Goal: Check status: Check status

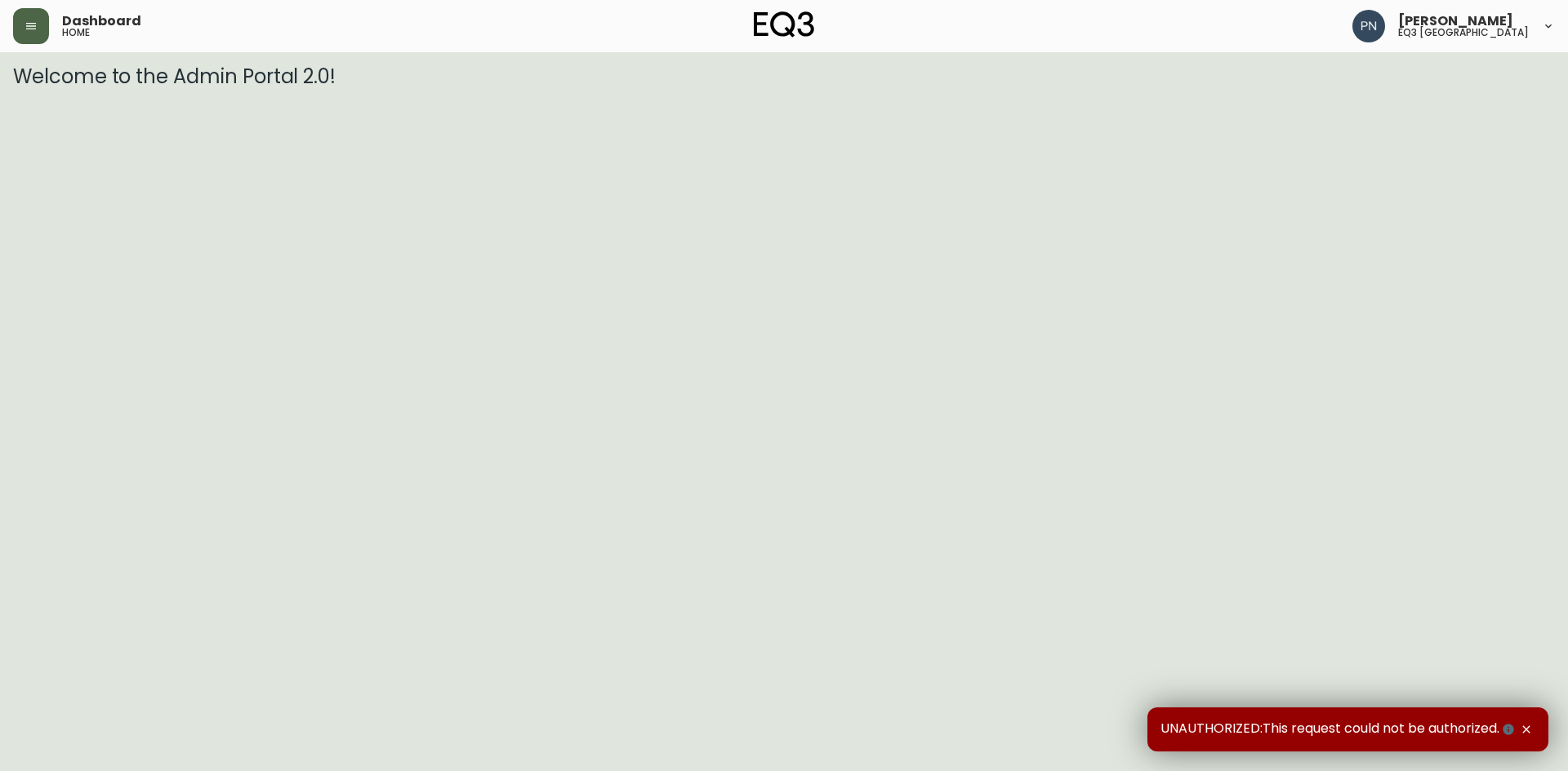
click at [39, 18] on button "button" at bounding box center [31, 26] width 36 height 36
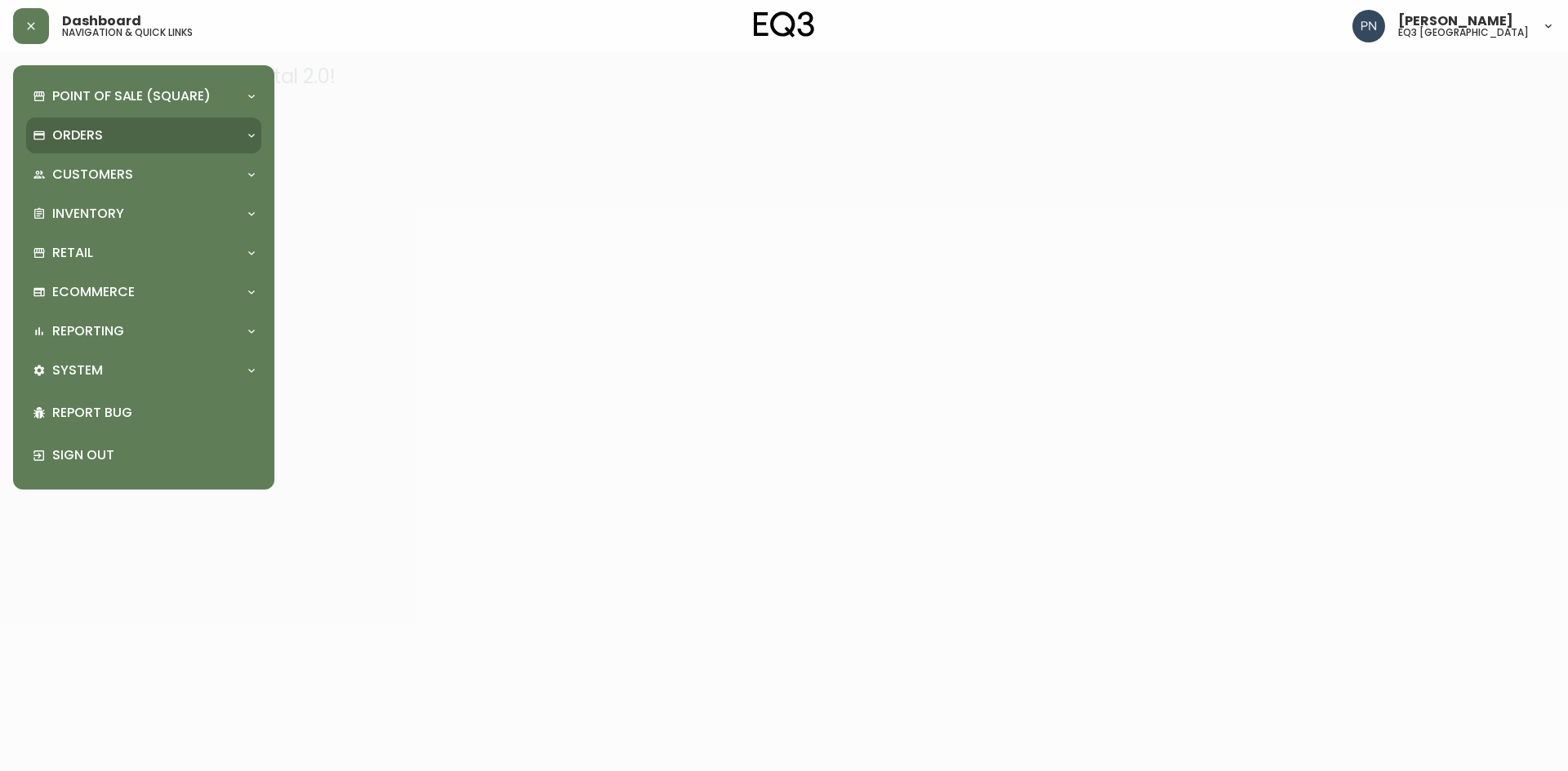
click at [81, 128] on p "Orders" at bounding box center [78, 136] width 51 height 18
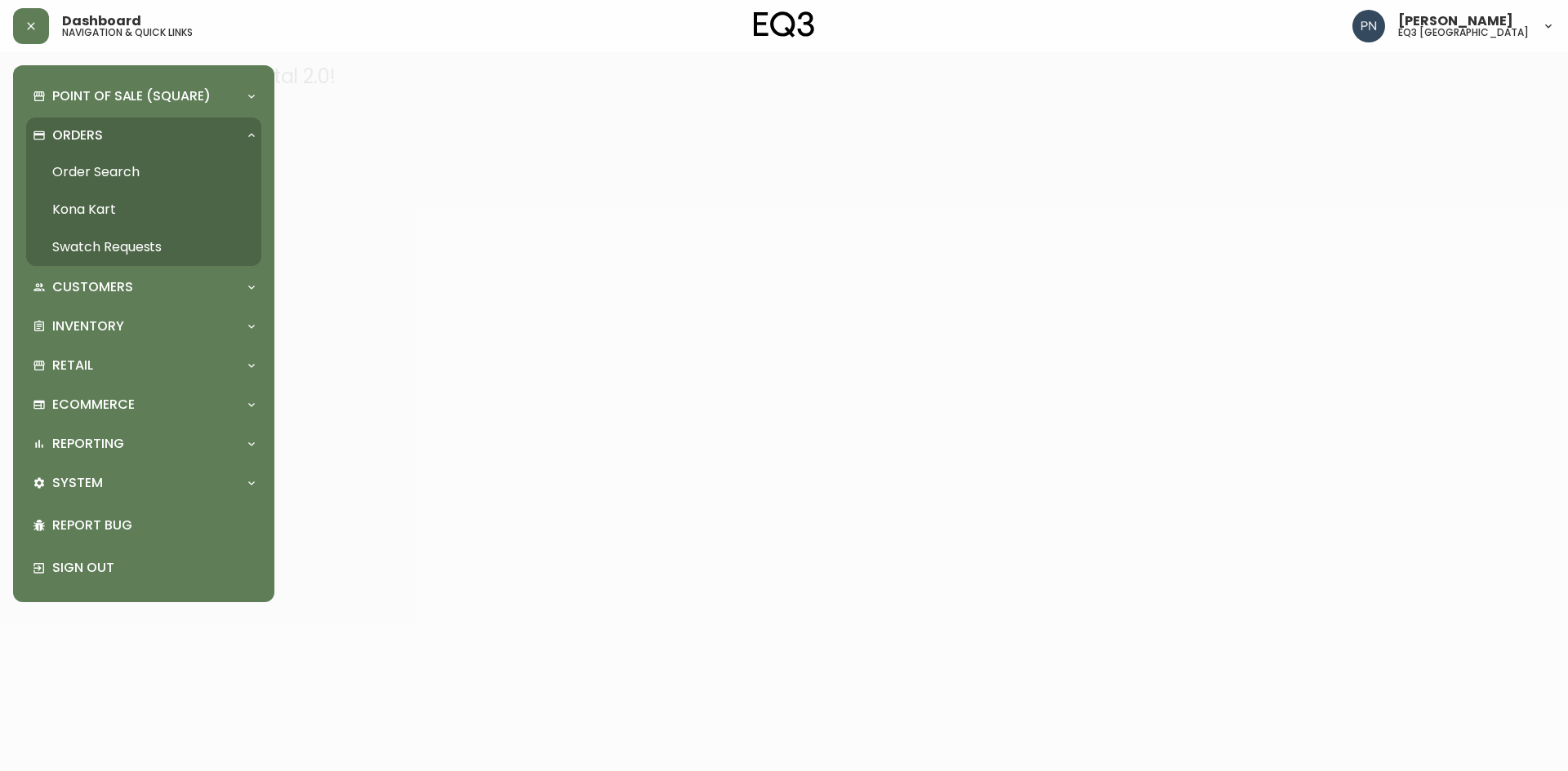
click at [100, 167] on link "Order Search" at bounding box center [143, 172] width 235 height 37
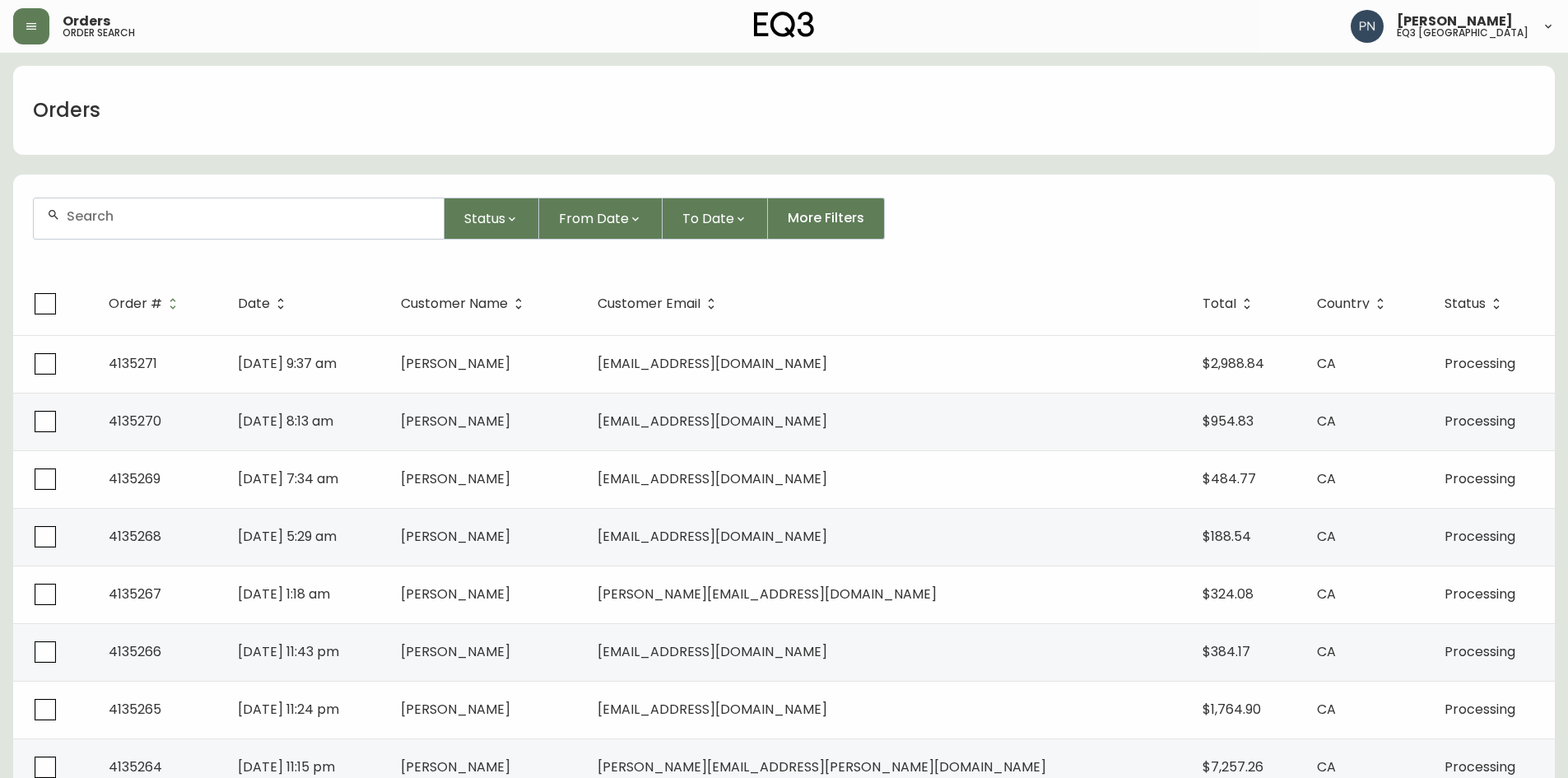
click at [108, 222] on input "text" at bounding box center [248, 215] width 364 height 15
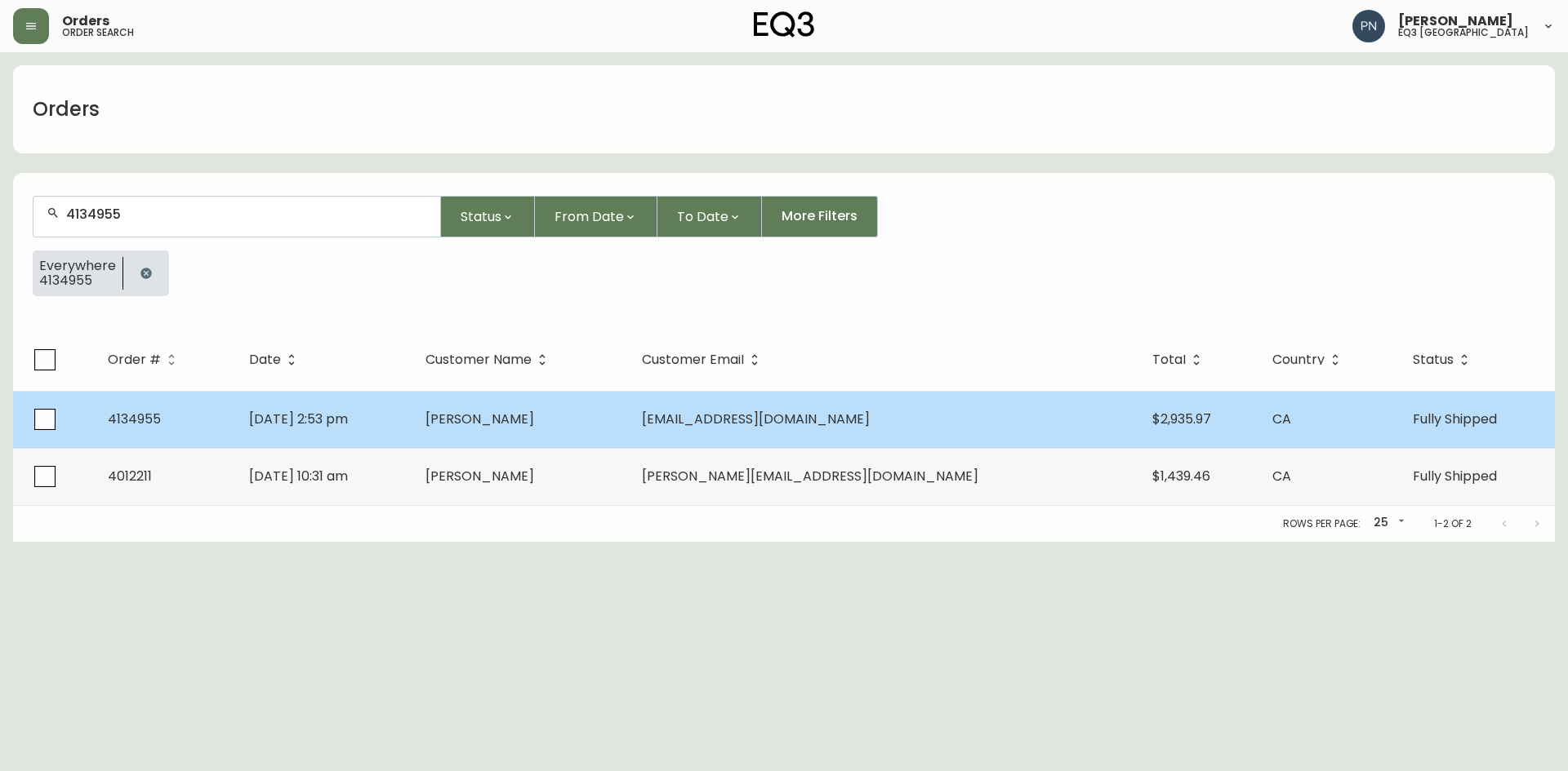
type input "4134955"
click at [413, 423] on td "[DATE] 2:53 pm" at bounding box center [324, 419] width 177 height 57
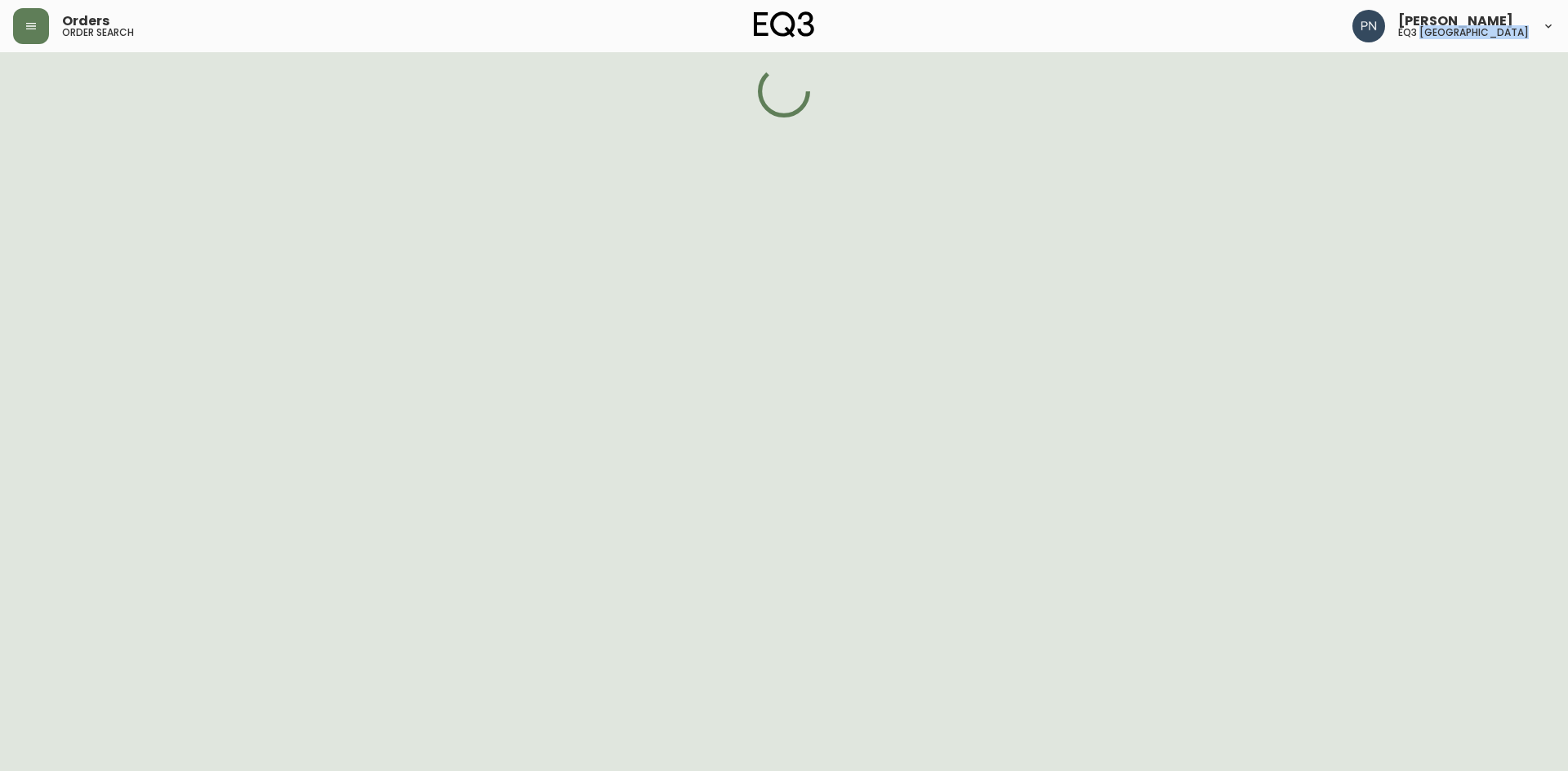
click at [480, 118] on html "Orders order search [PERSON_NAME] eq3 [GEOGRAPHIC_DATA]" at bounding box center [784, 59] width 1568 height 118
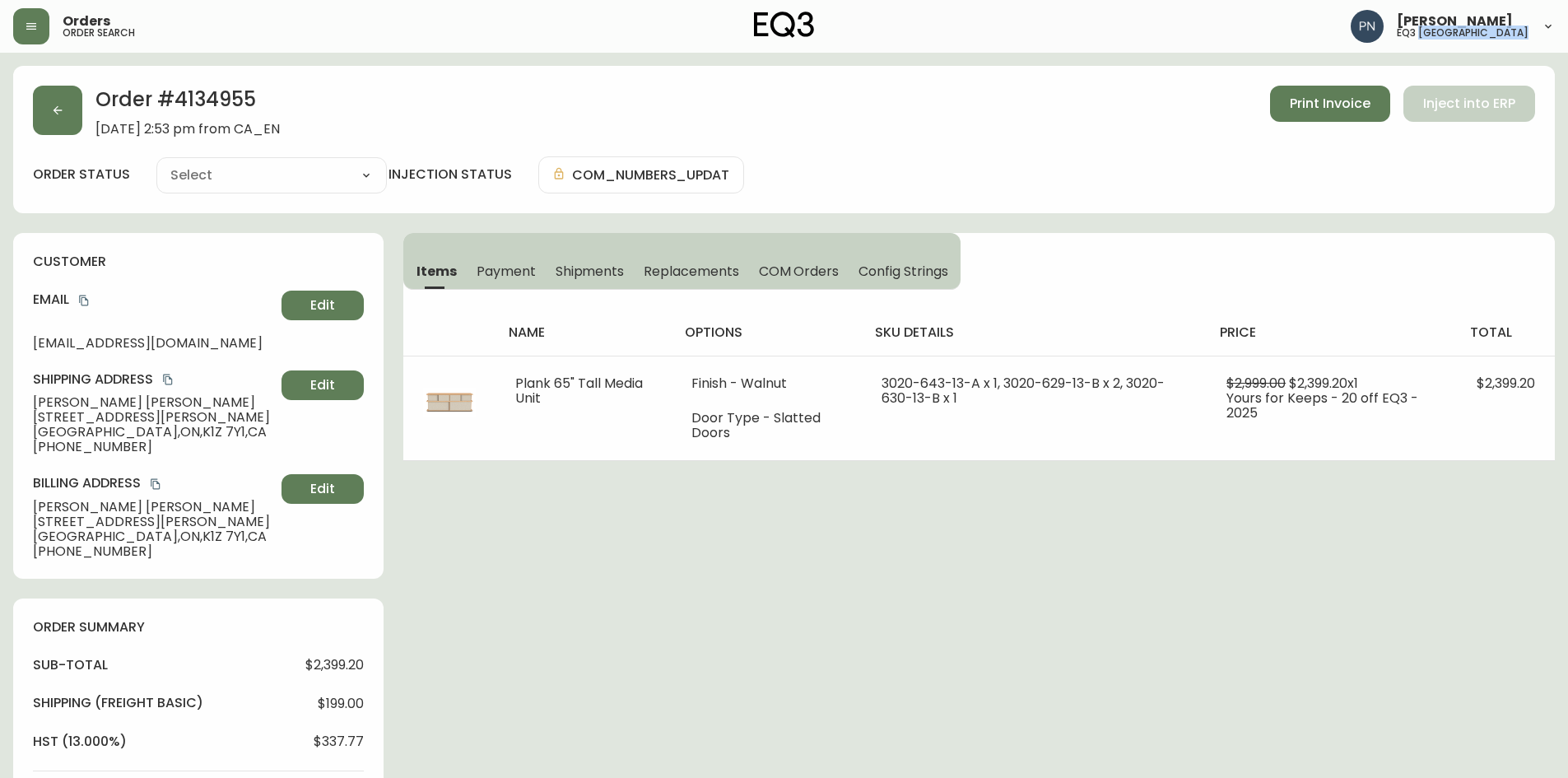
type input "Fully Shipped"
select select "FULLY_SHIPPED"
click at [516, 269] on span "Payment" at bounding box center [507, 271] width 59 height 17
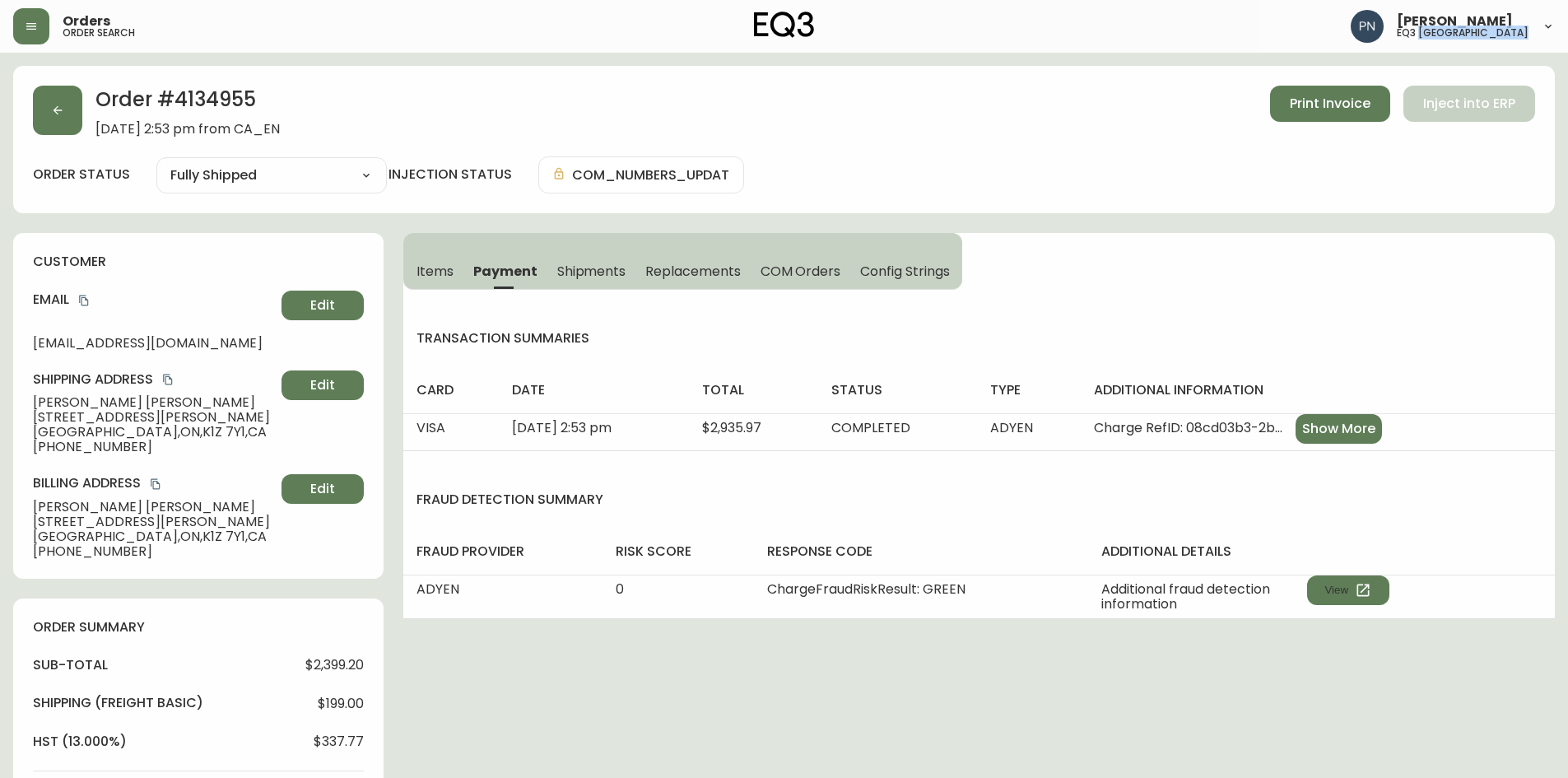
click at [449, 283] on button "Items" at bounding box center [433, 271] width 60 height 36
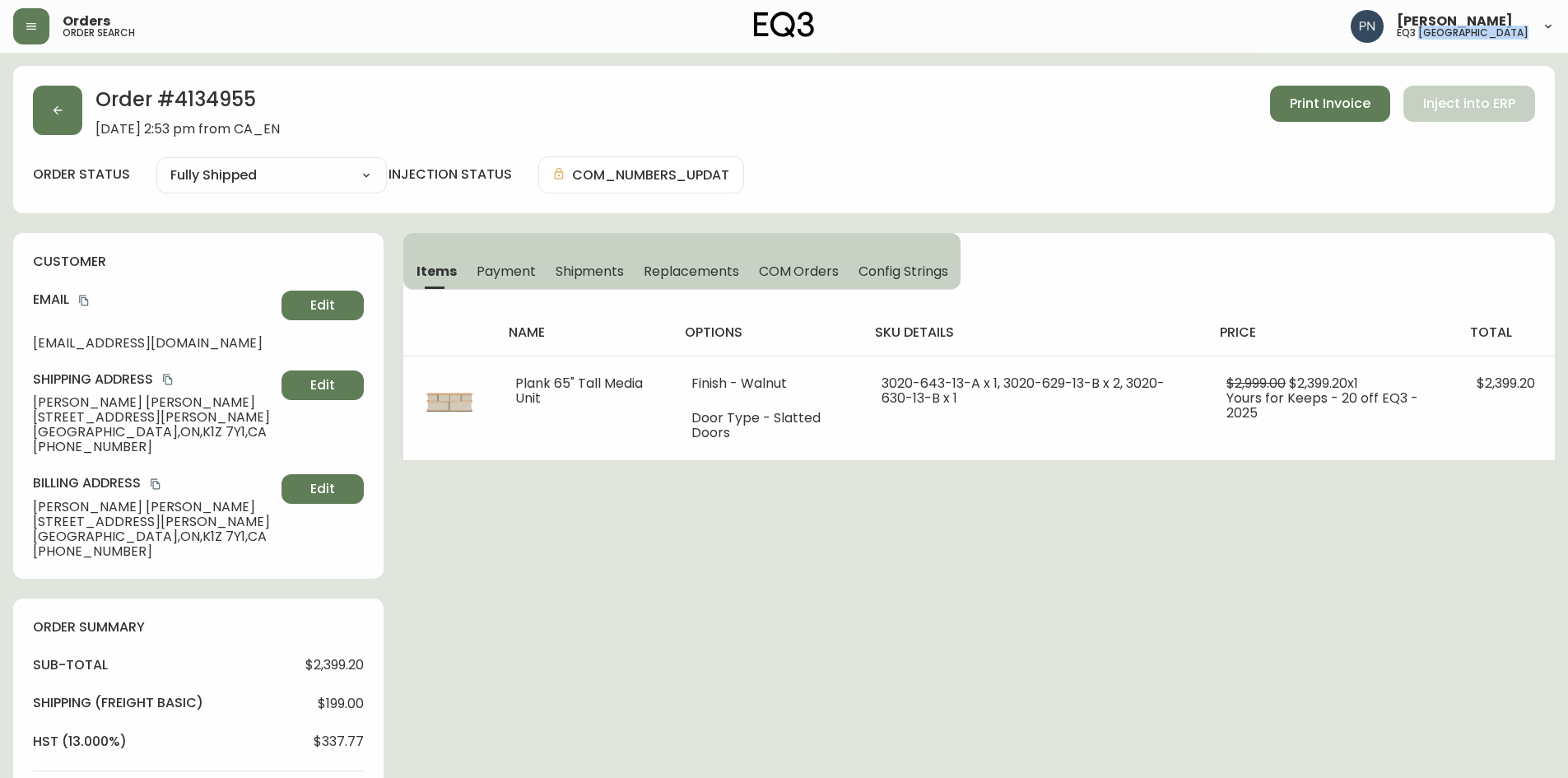
click at [494, 273] on span "Payment" at bounding box center [507, 271] width 59 height 17
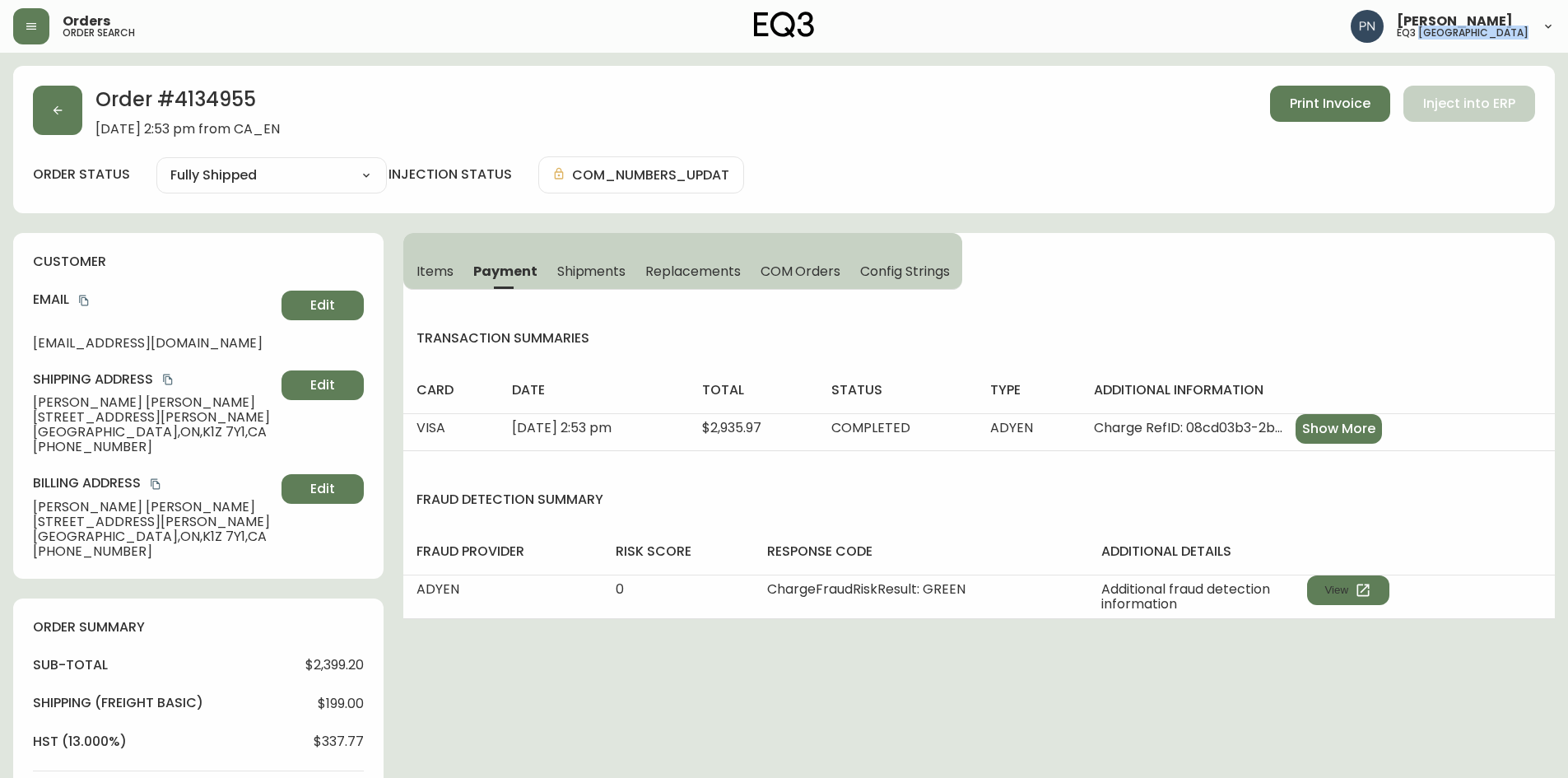
click at [442, 273] on span "Items" at bounding box center [435, 271] width 37 height 17
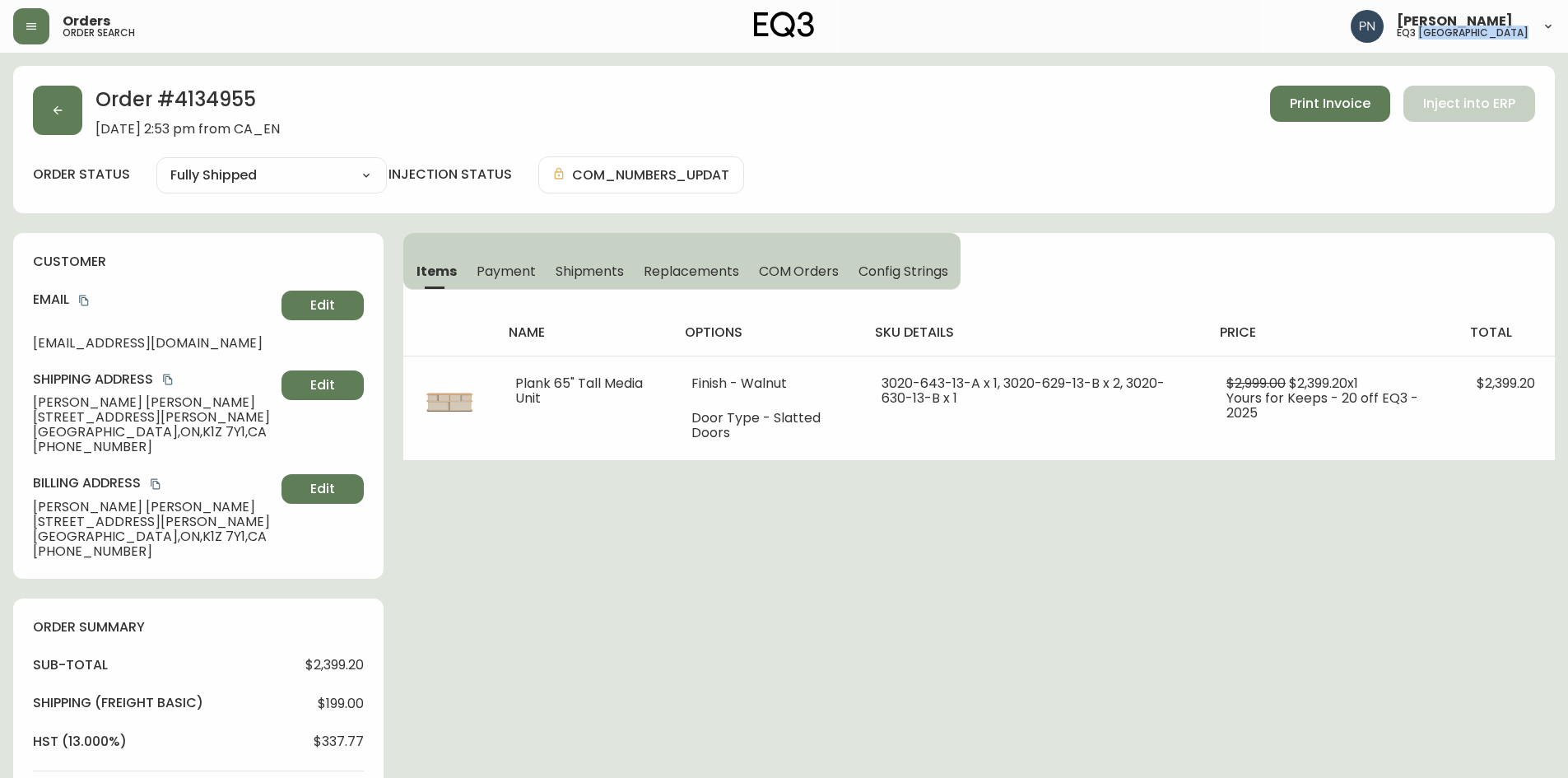
click at [577, 263] on span "Shipments" at bounding box center [590, 271] width 69 height 17
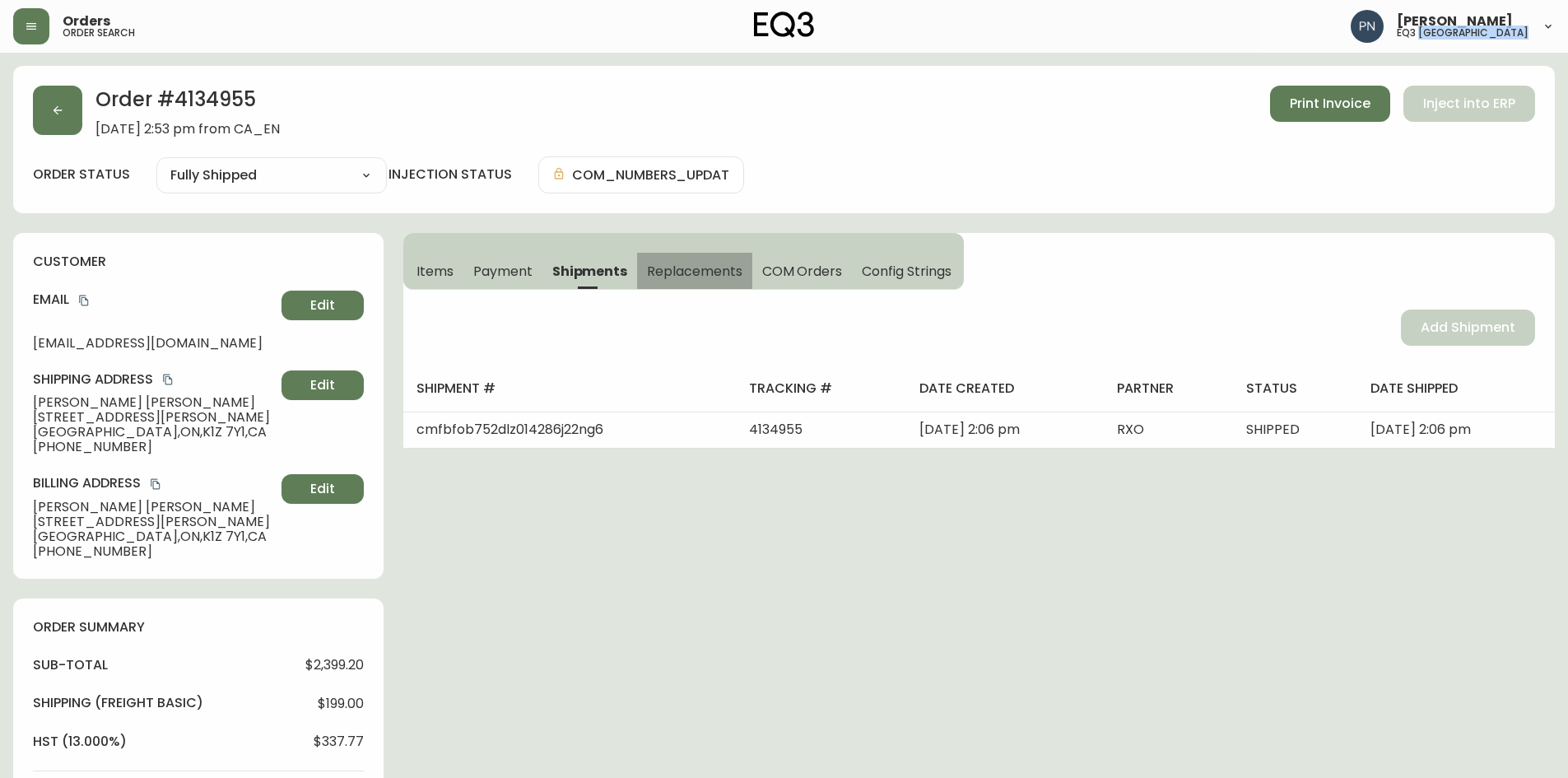
click at [679, 265] on span "Replacements" at bounding box center [694, 271] width 95 height 17
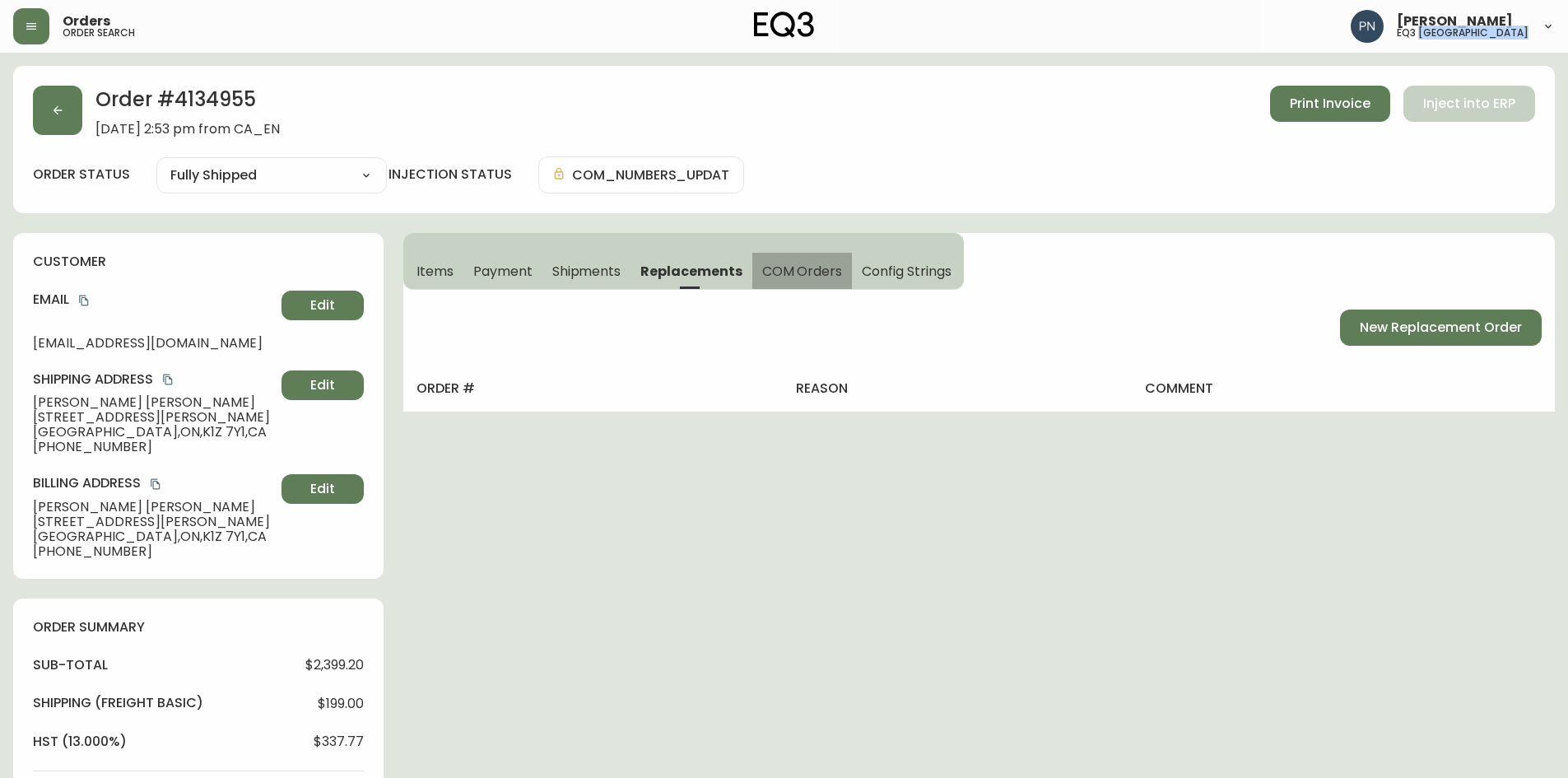
click at [769, 267] on span "COM Orders" at bounding box center [803, 271] width 81 height 17
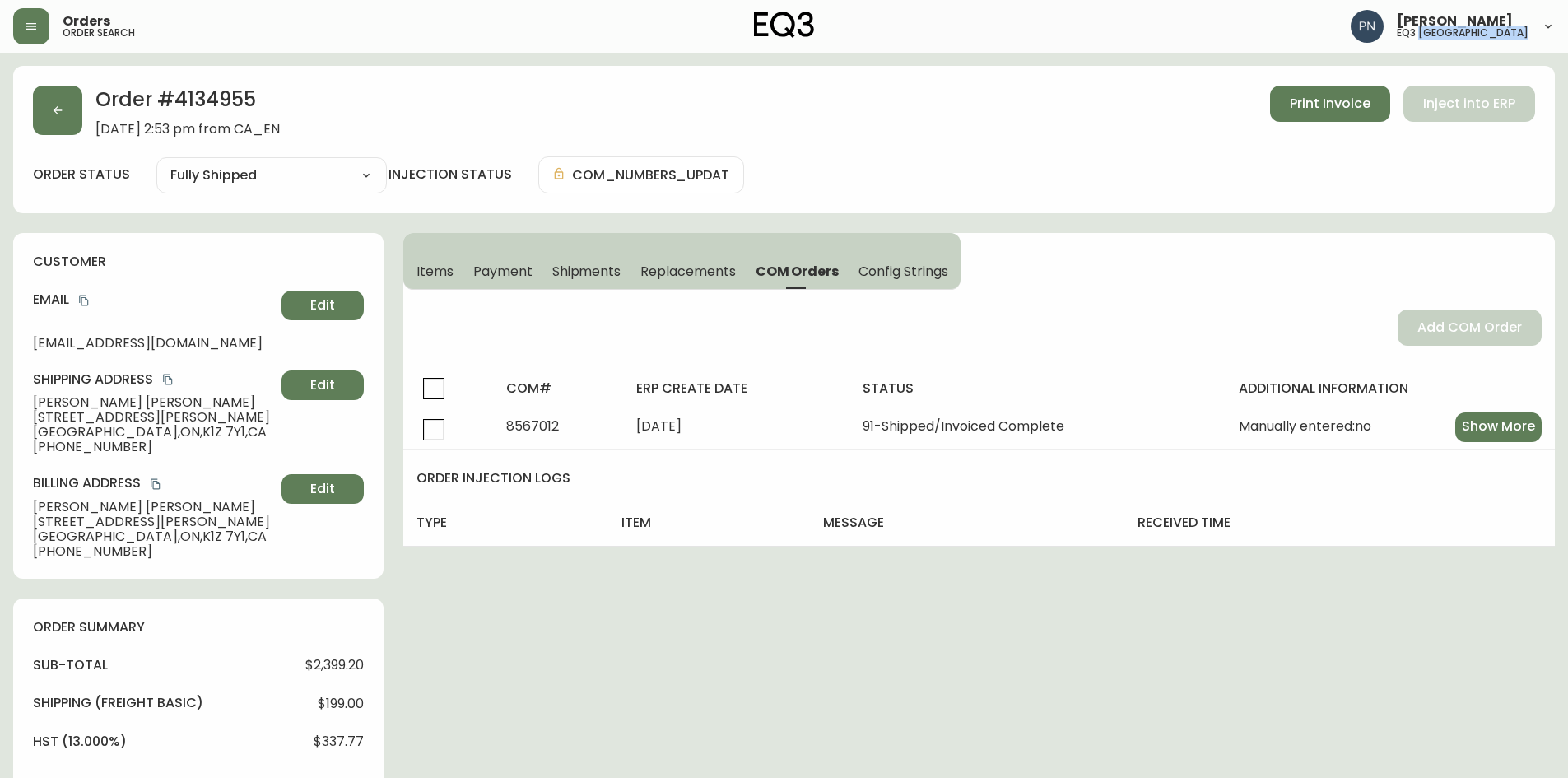
click at [437, 276] on span "Items" at bounding box center [435, 271] width 37 height 17
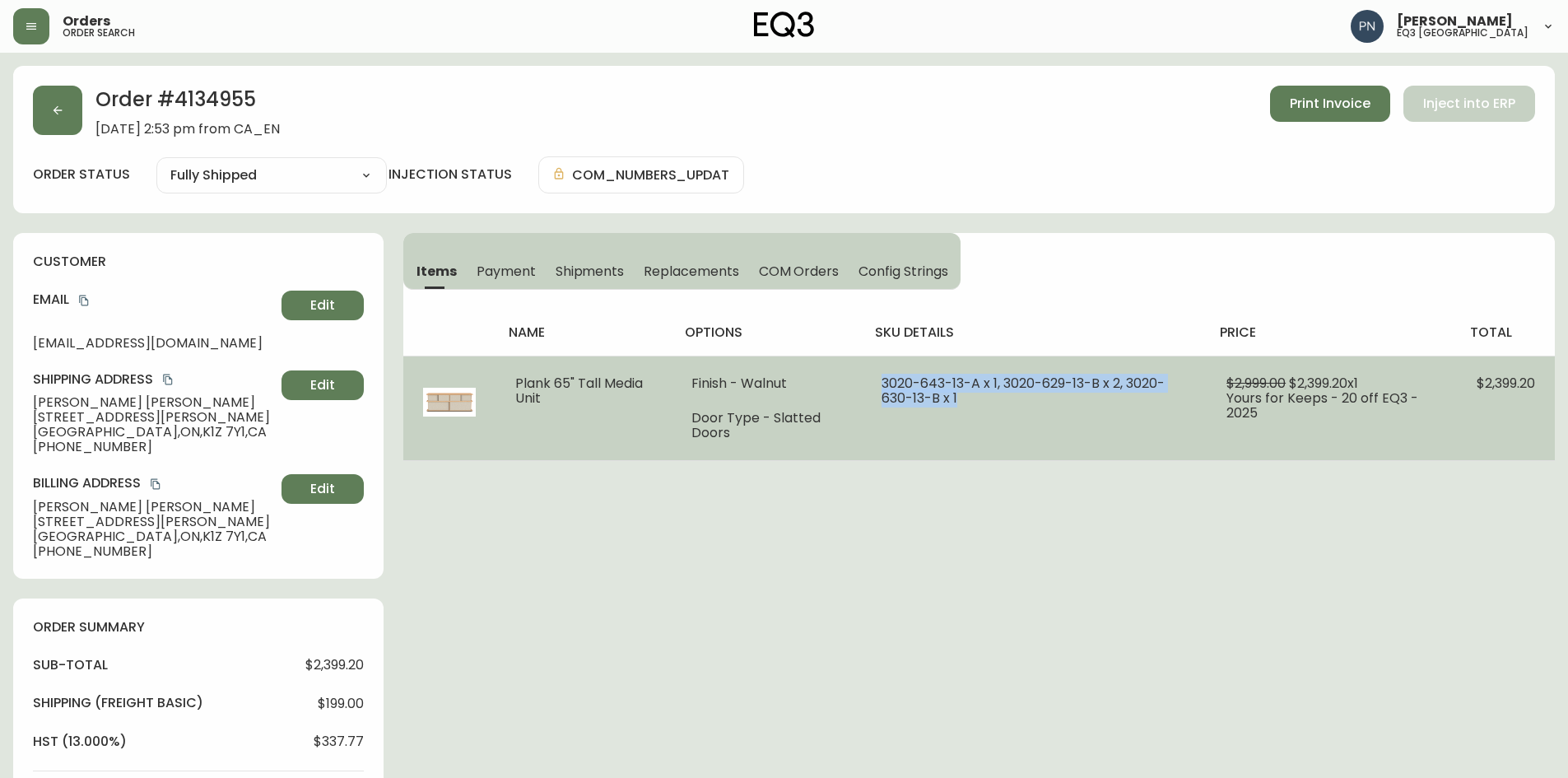
drag, startPoint x: 960, startPoint y: 403, endPoint x: 868, endPoint y: 376, distance: 95.9
click at [868, 376] on td "3020-643-13-A x 1, 3020-629-13-B x 2, 3020-630-13-B x 1" at bounding box center [1034, 408] width 345 height 104
